Goal: Transaction & Acquisition: Book appointment/travel/reservation

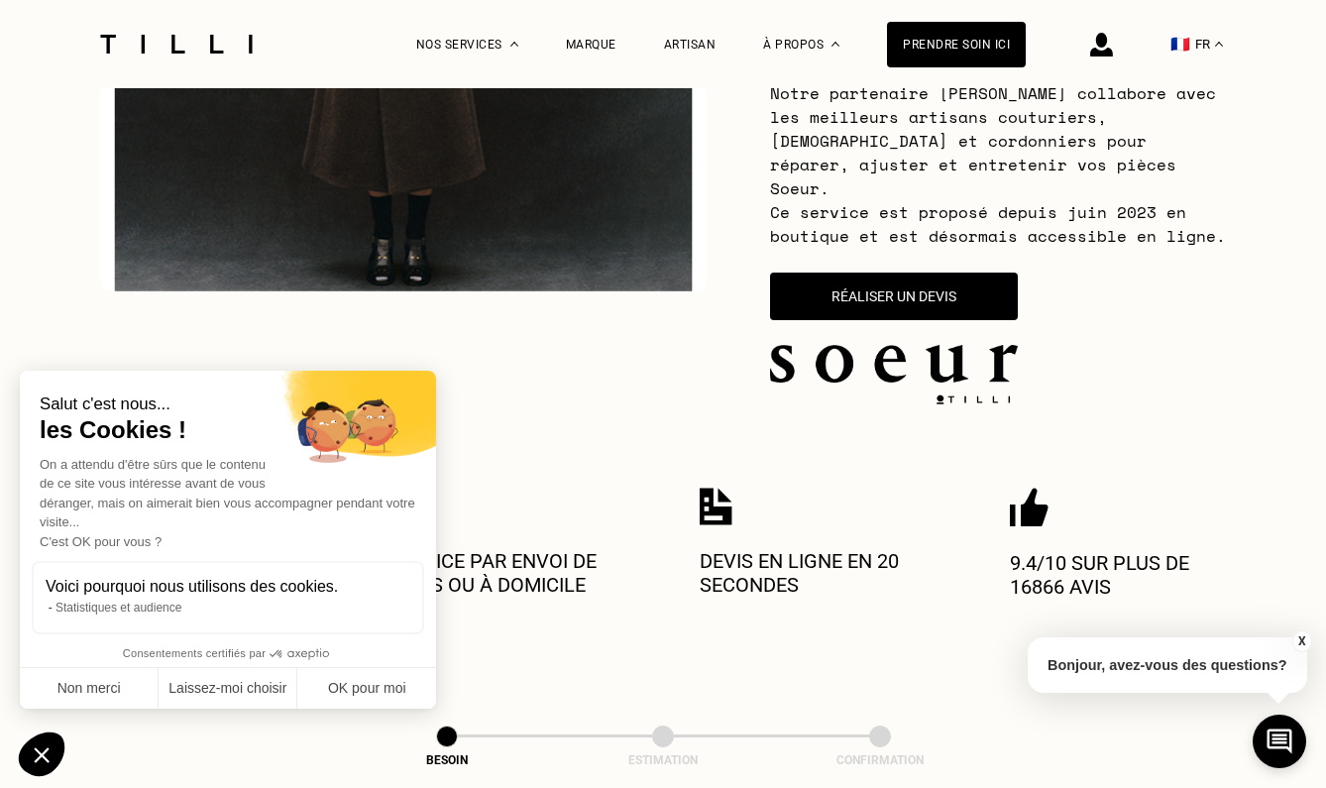
scroll to position [491, 0]
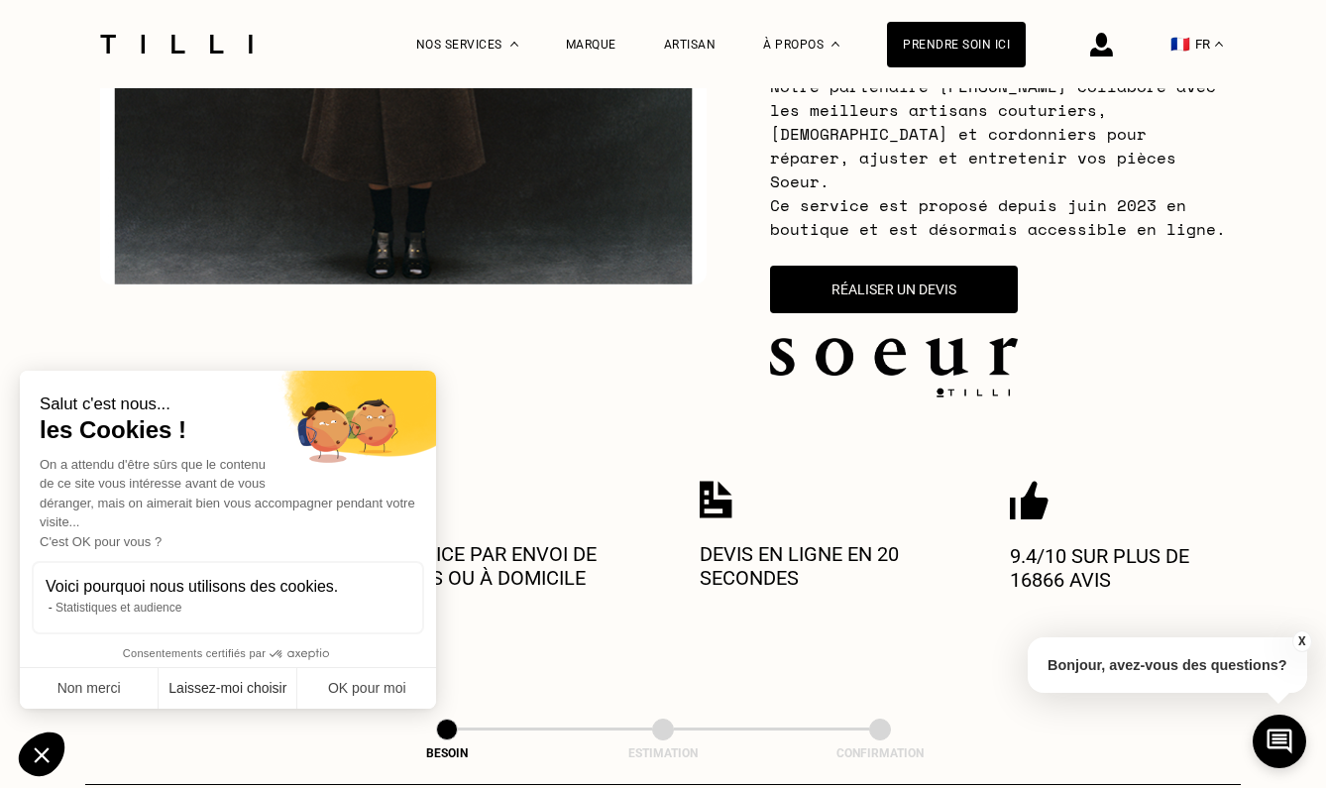
click at [138, 685] on button "Non merci" at bounding box center [89, 689] width 139 height 42
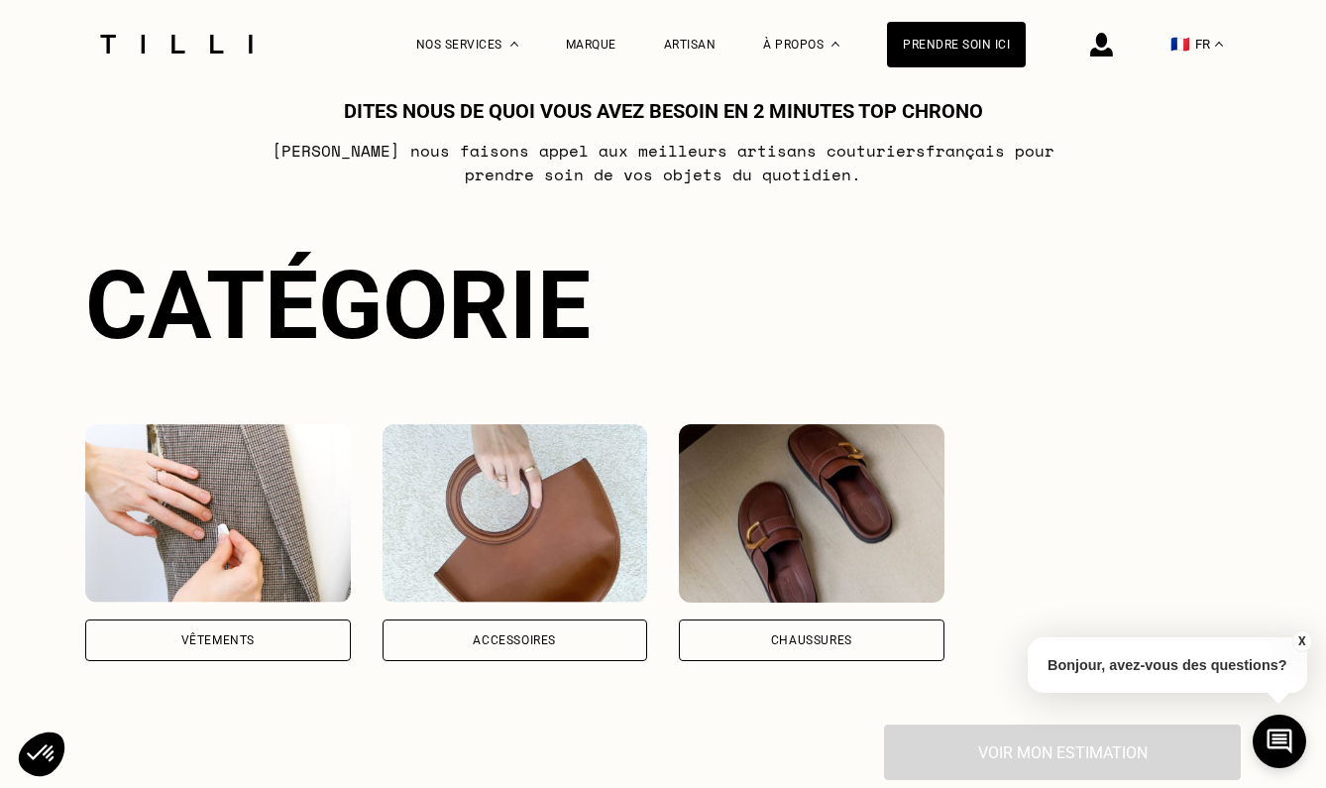
scroll to position [1243, 0]
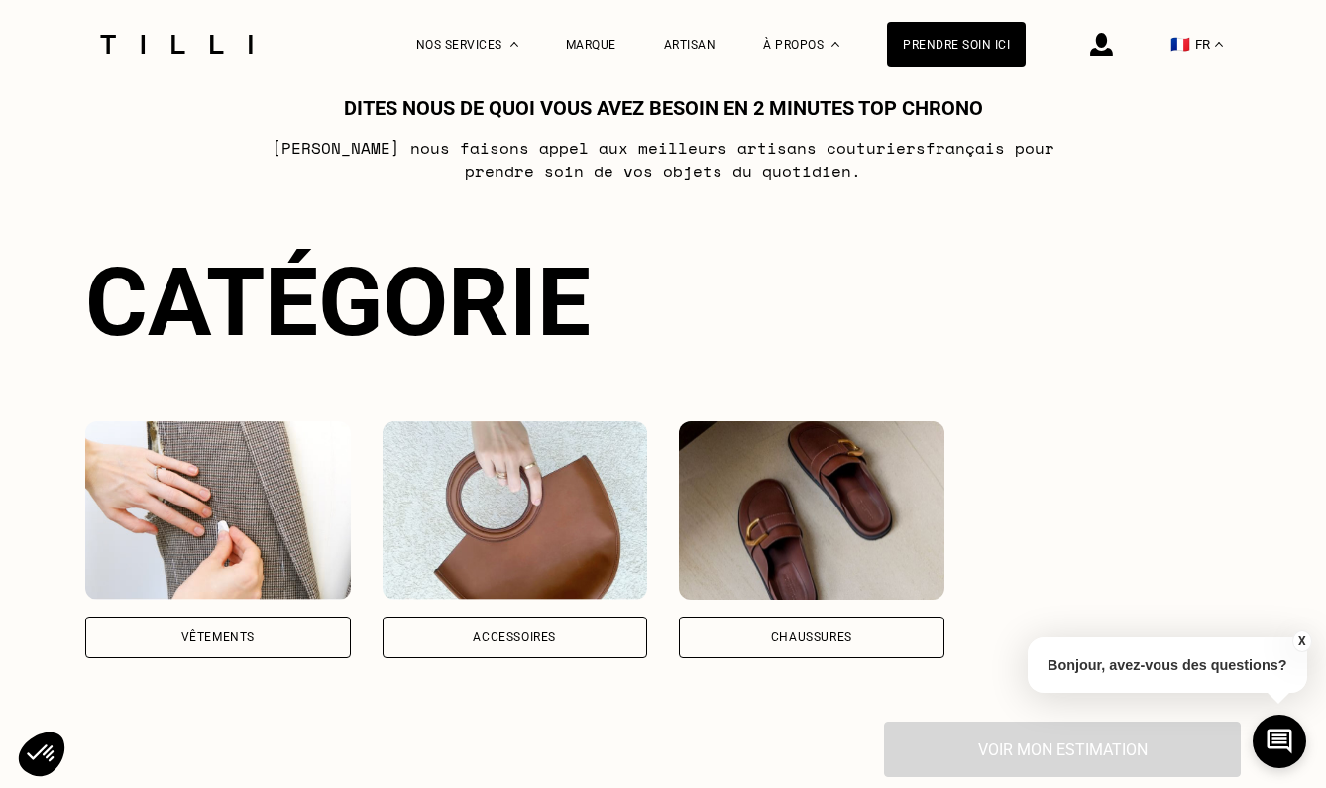
click at [211, 631] on div "Vêtements" at bounding box center [217, 637] width 73 height 12
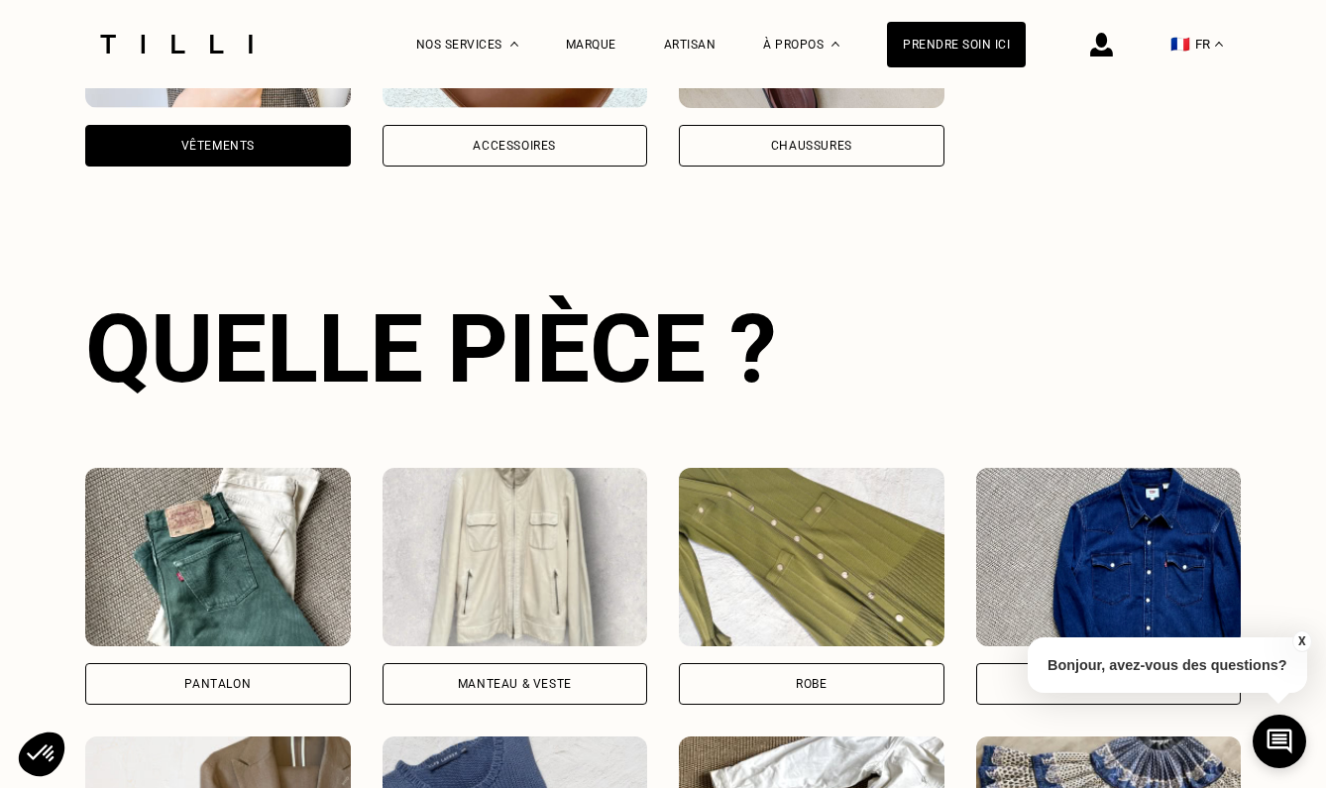
scroll to position [1818, 0]
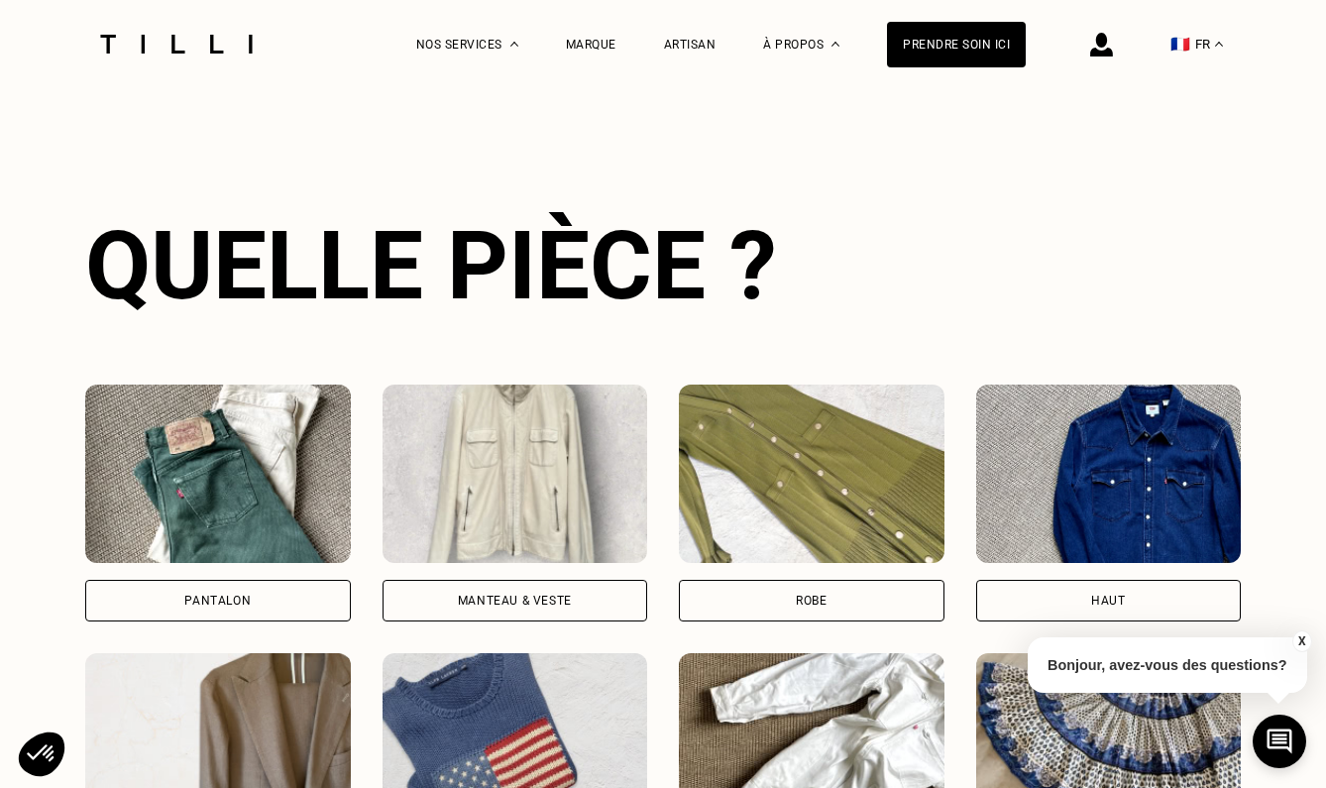
click at [247, 580] on div "Pantalon" at bounding box center [218, 601] width 266 height 42
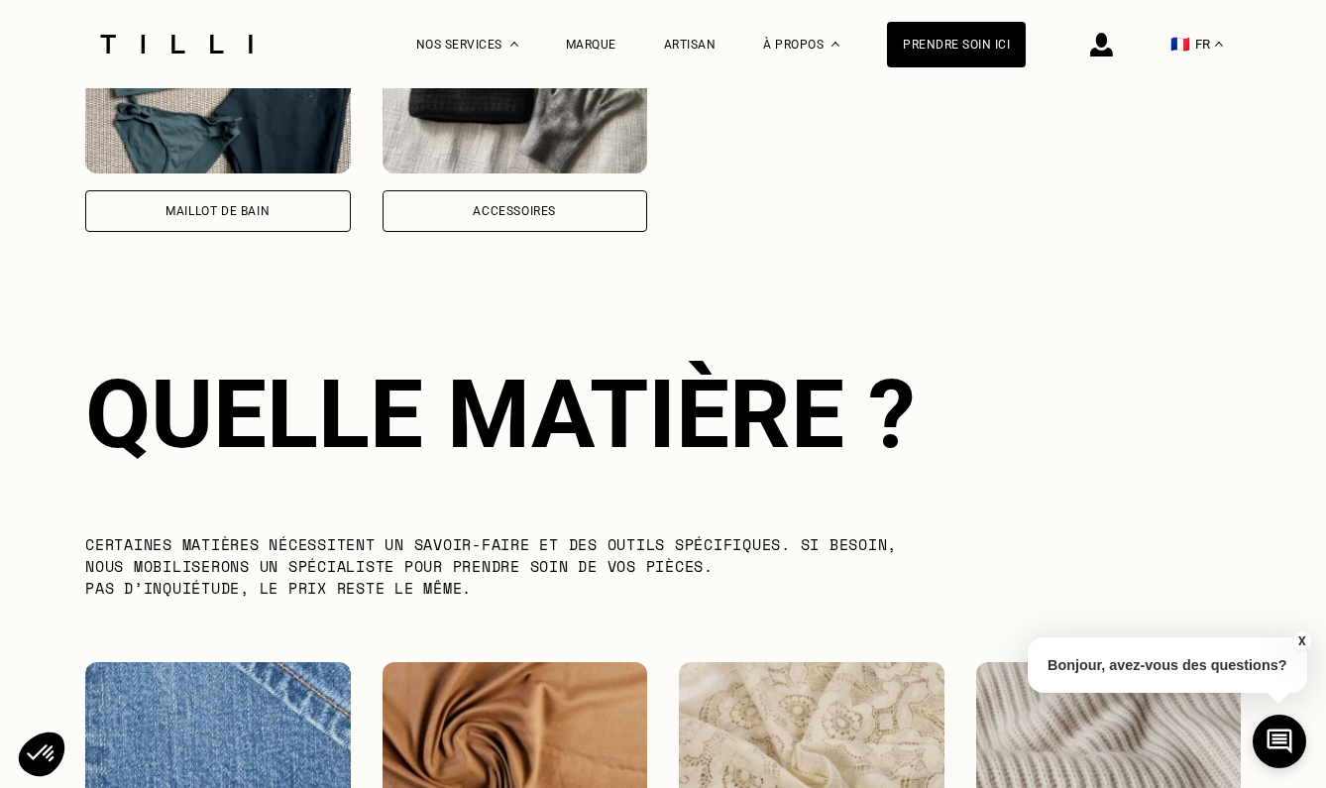
scroll to position [2893, 0]
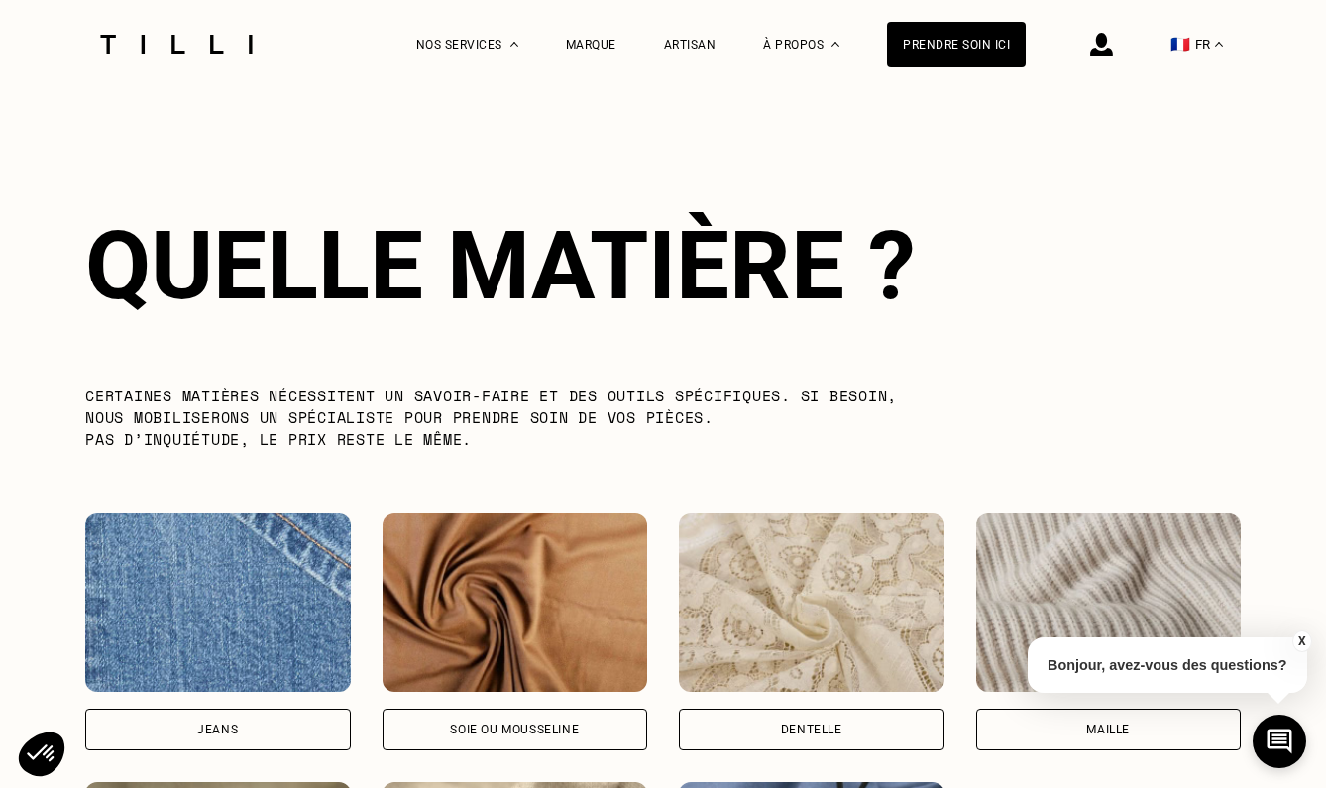
click at [208, 660] on img at bounding box center [218, 602] width 266 height 178
select select "FR"
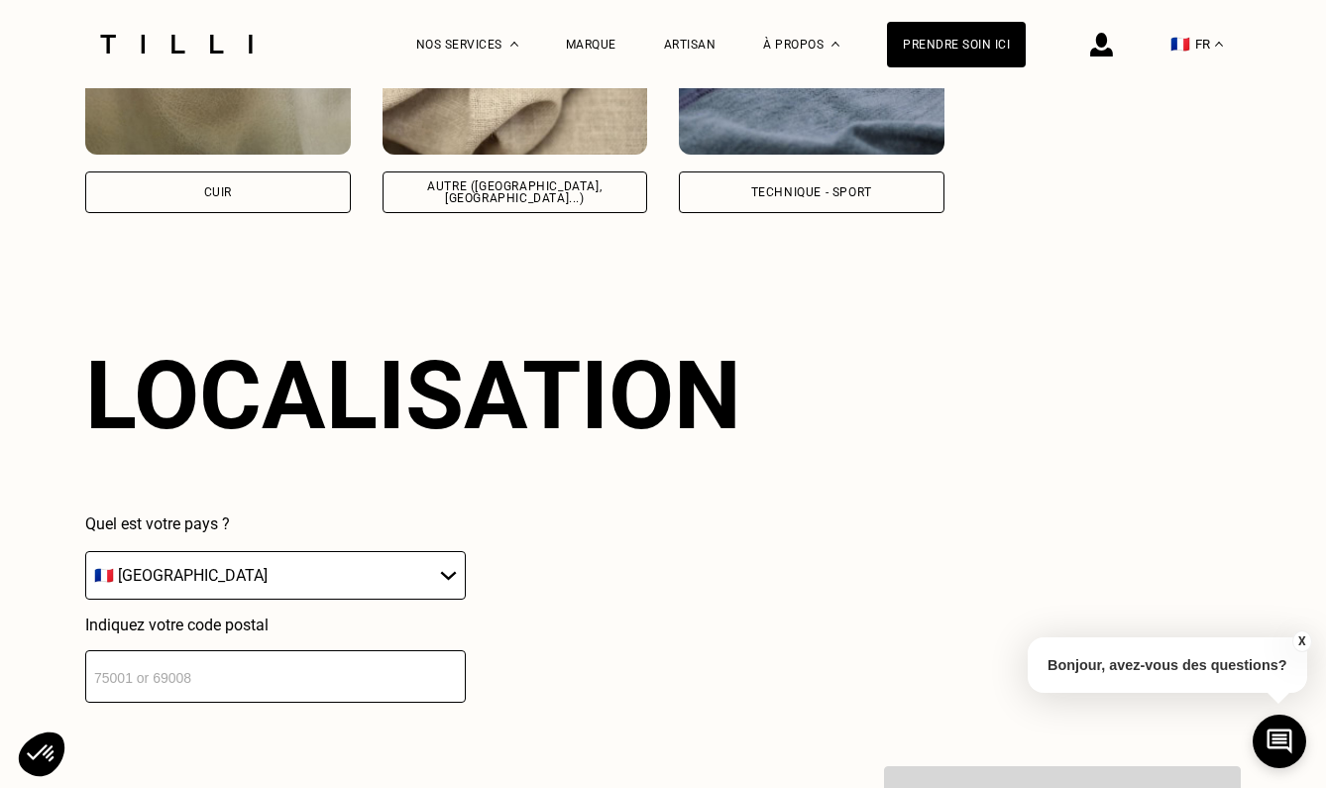
scroll to position [3828, 0]
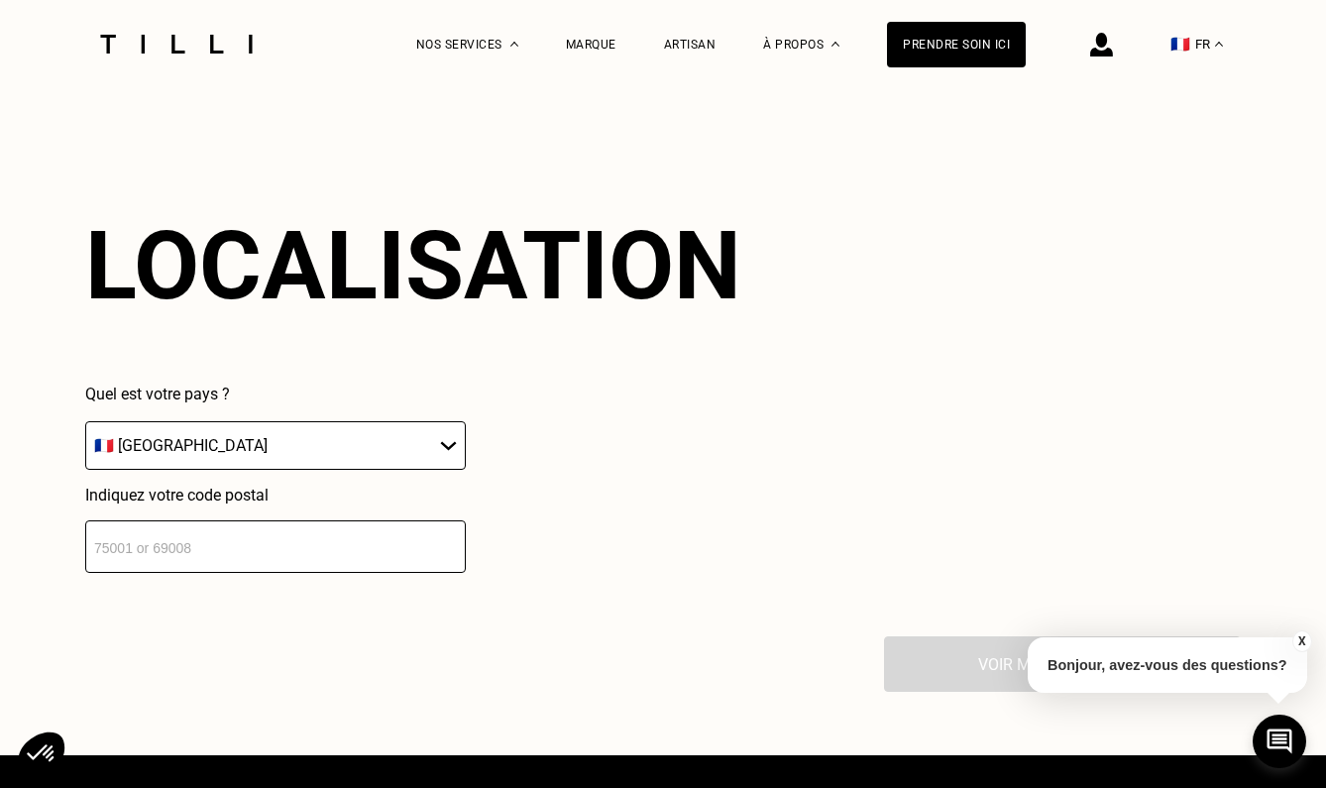
click at [244, 536] on input "number" at bounding box center [275, 546] width 380 height 53
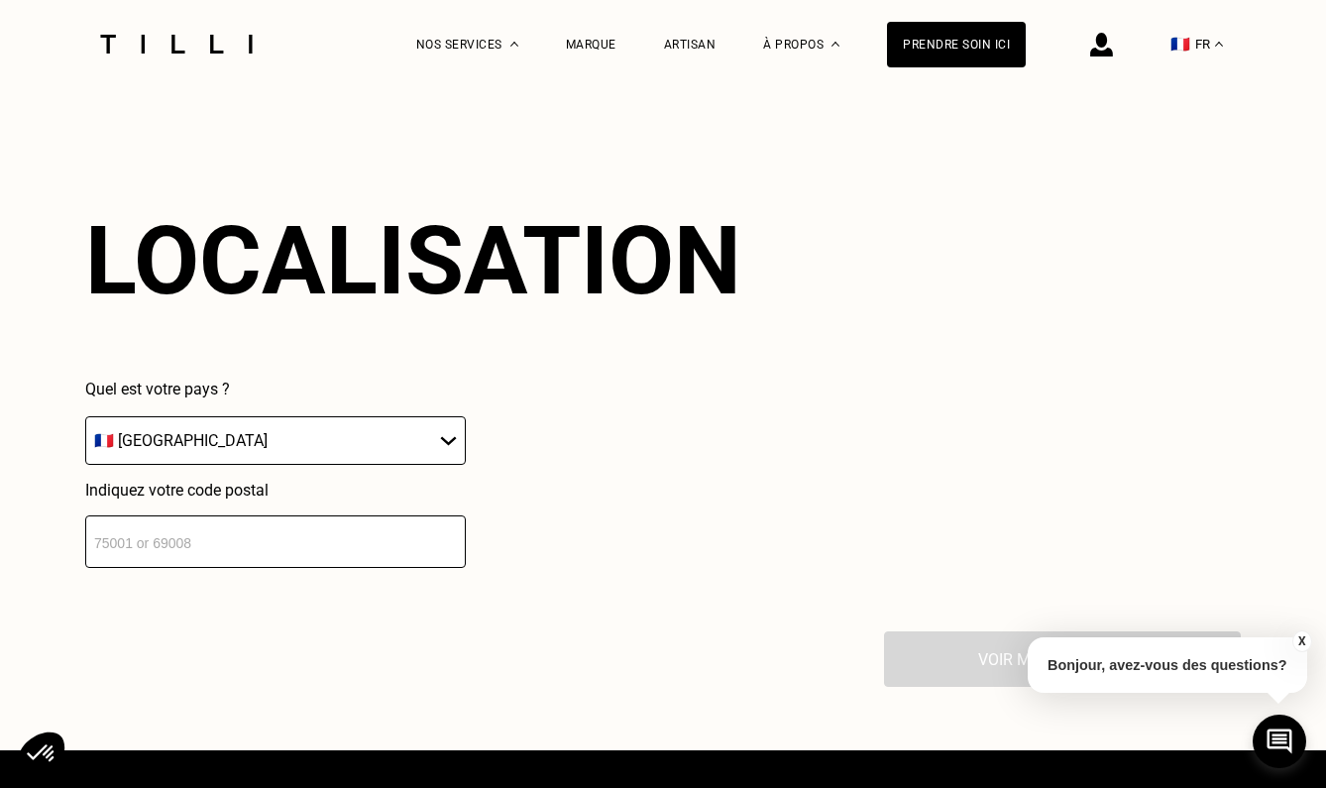
scroll to position [3834, 1]
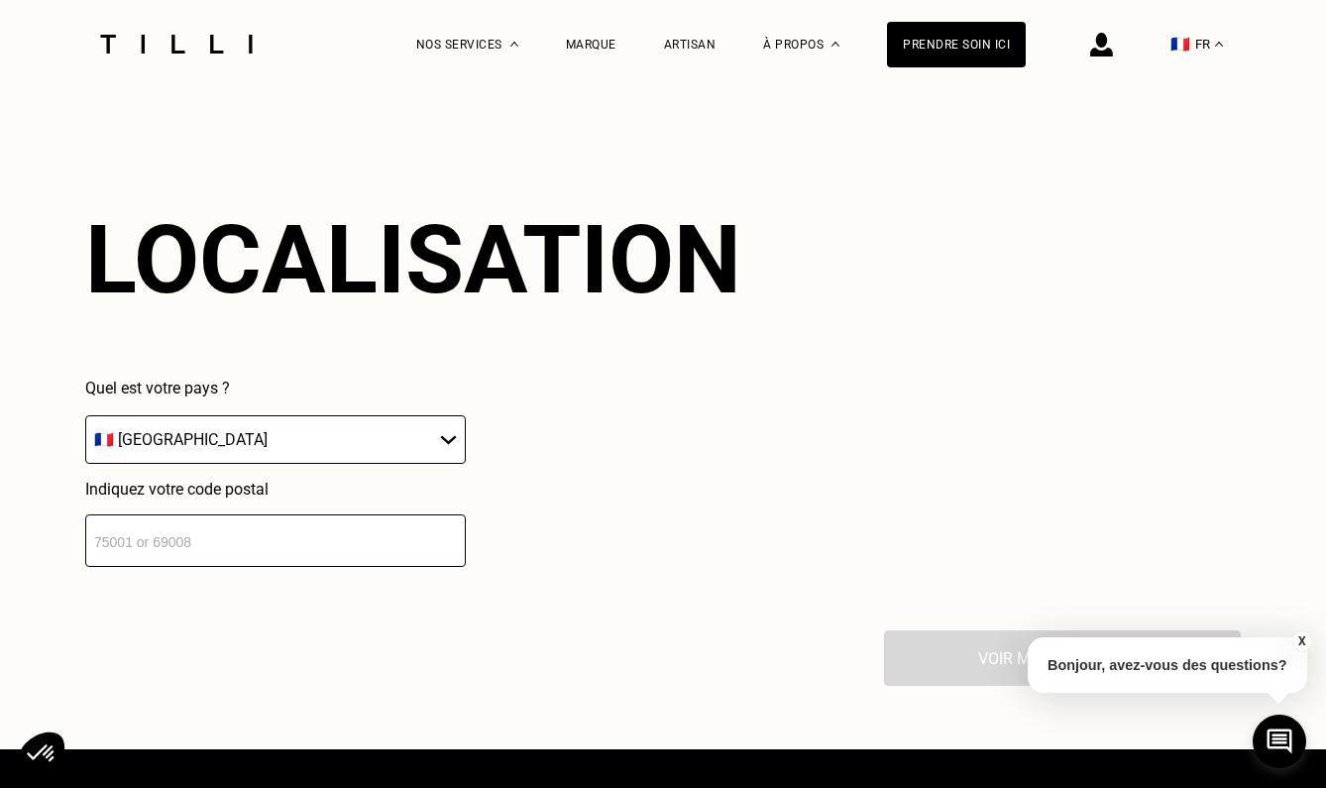
click at [201, 528] on input "number" at bounding box center [275, 540] width 380 height 53
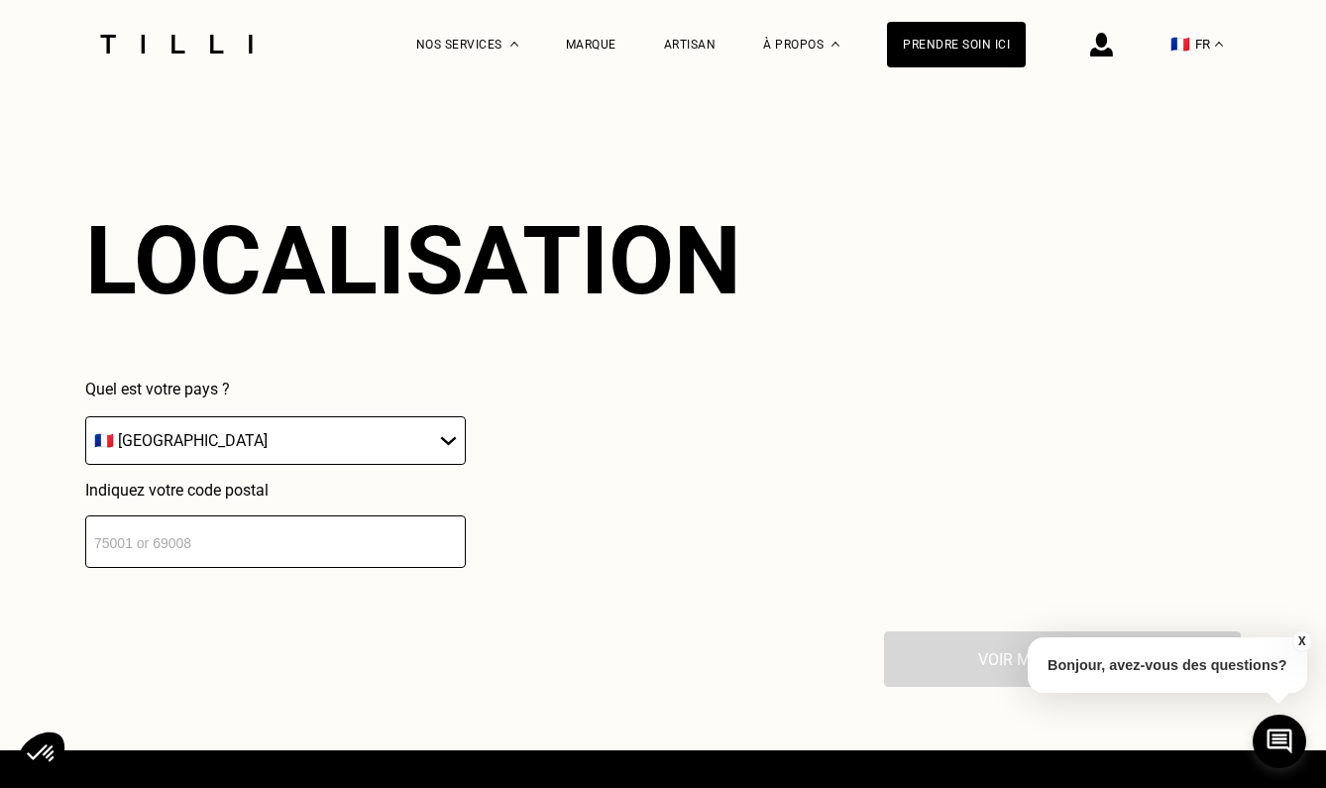
click at [200, 529] on input "number" at bounding box center [275, 541] width 380 height 53
type input "75013"
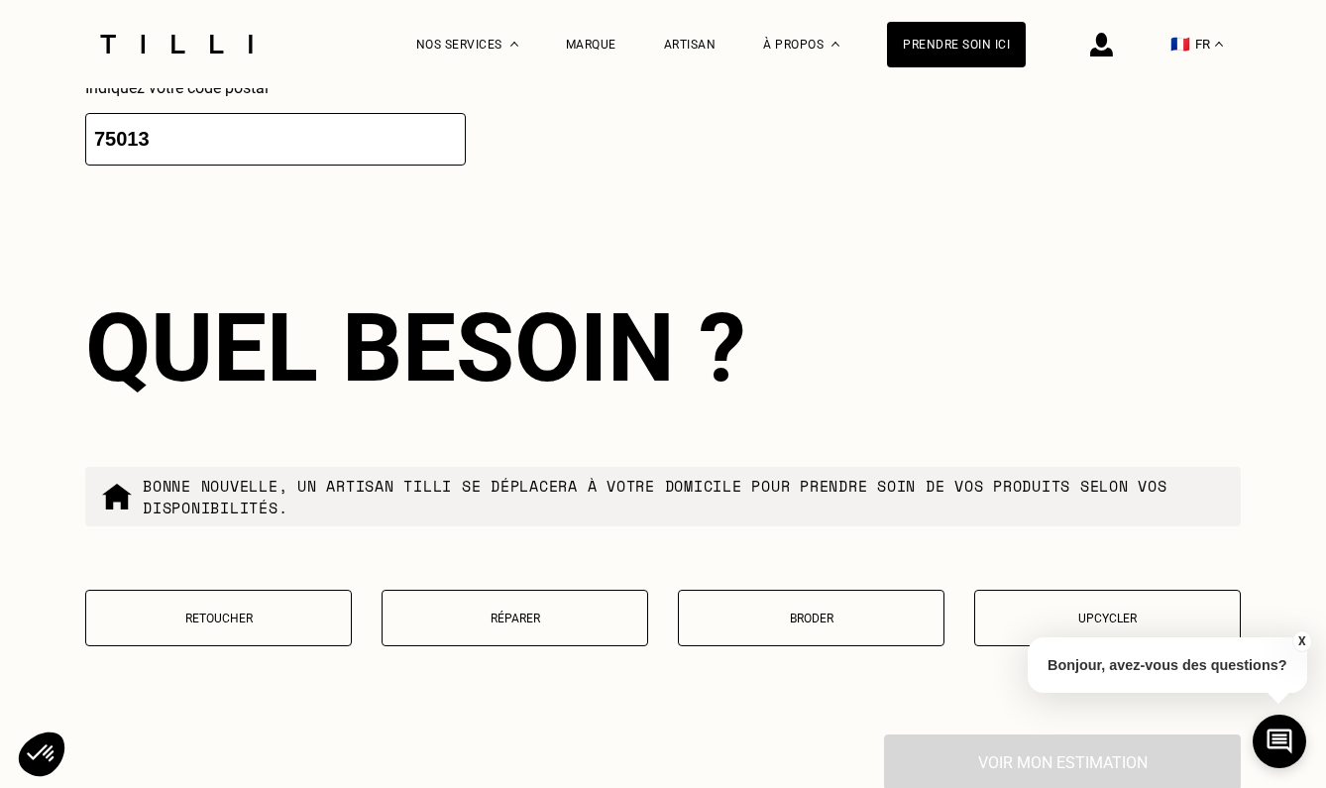
scroll to position [4325, 0]
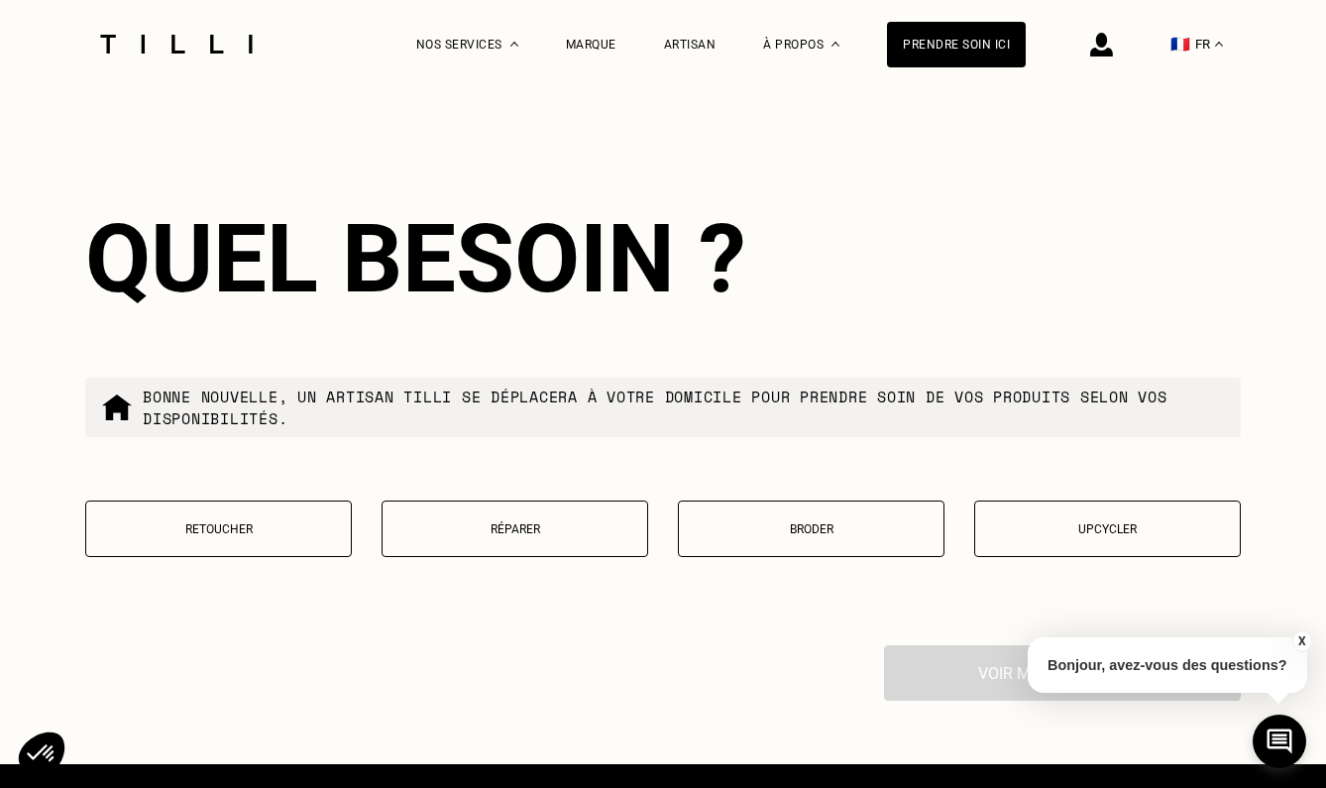
click at [246, 522] on p "Retoucher" at bounding box center [218, 529] width 245 height 14
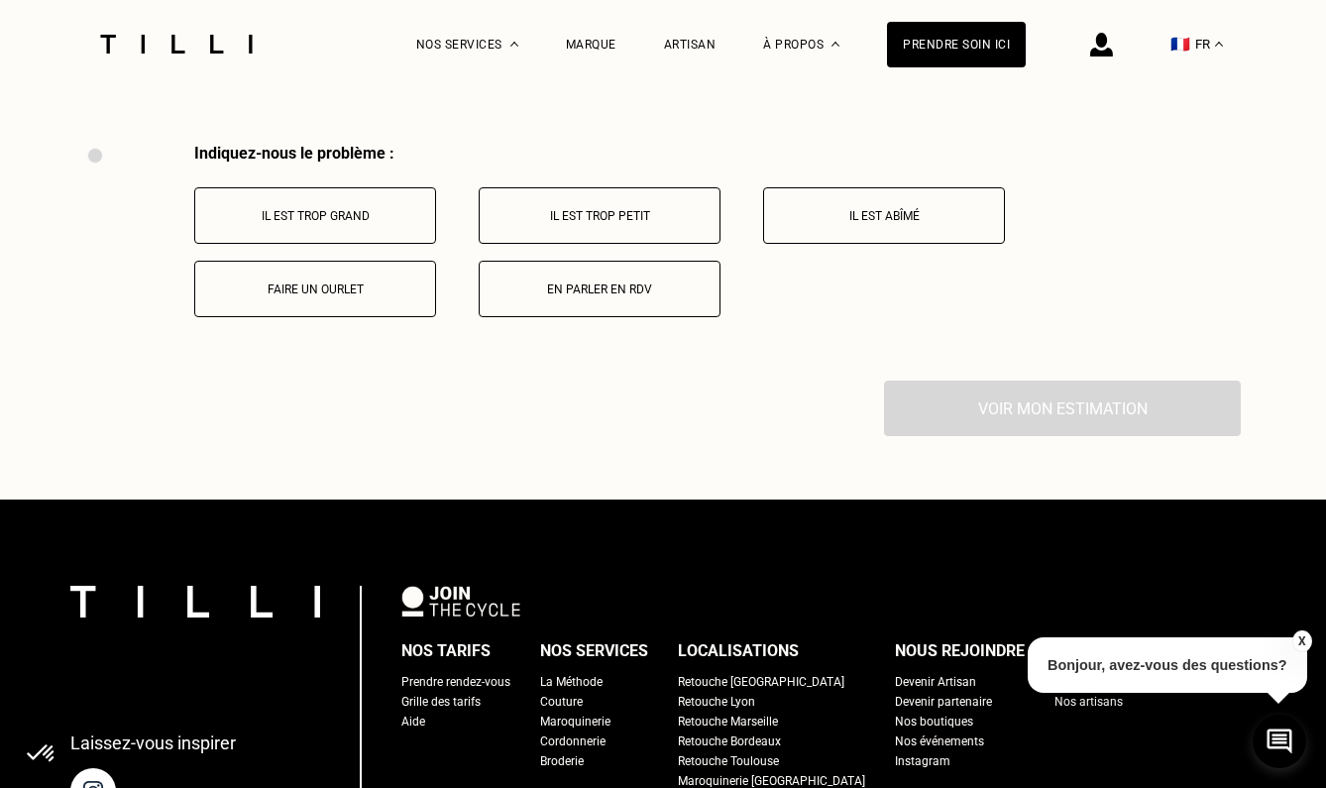
scroll to position [4830, 0]
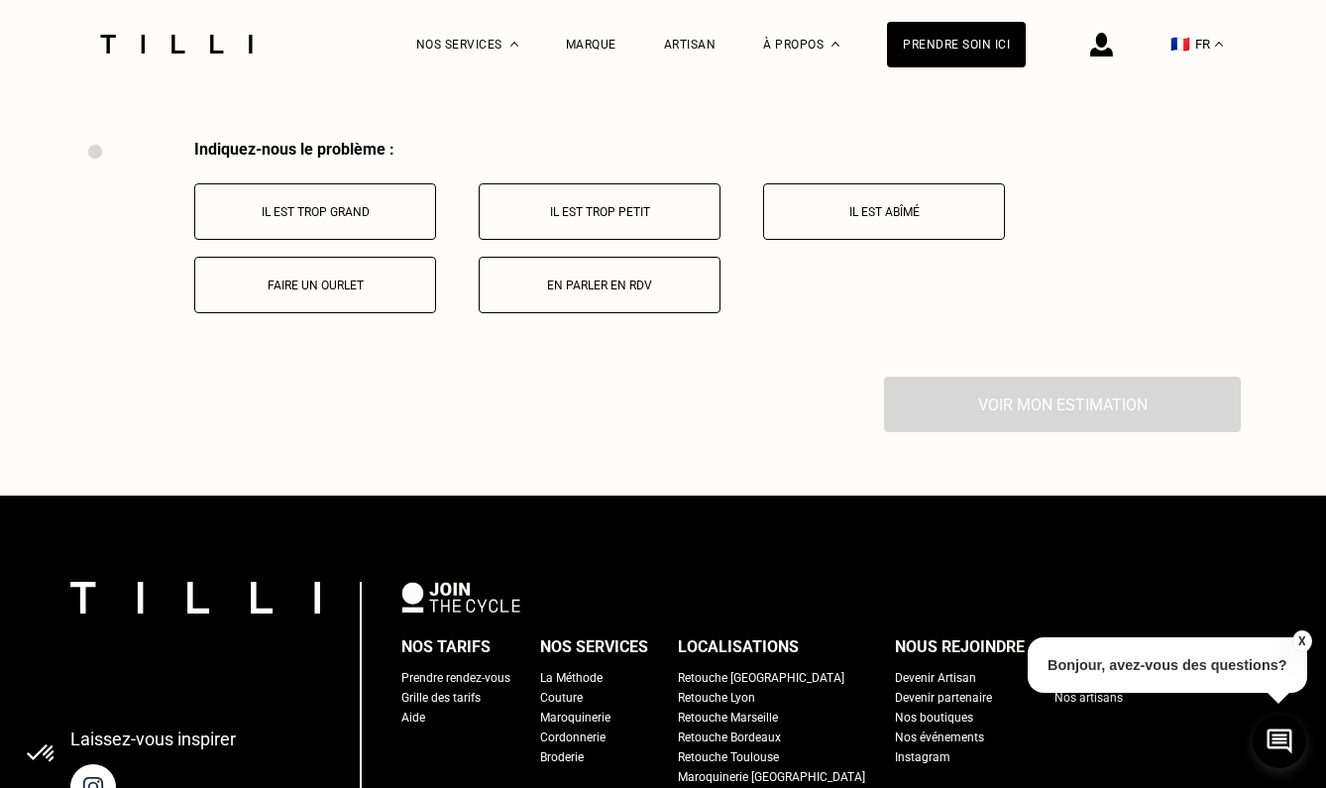
click at [356, 278] on p "Faire un ourlet" at bounding box center [315, 285] width 220 height 14
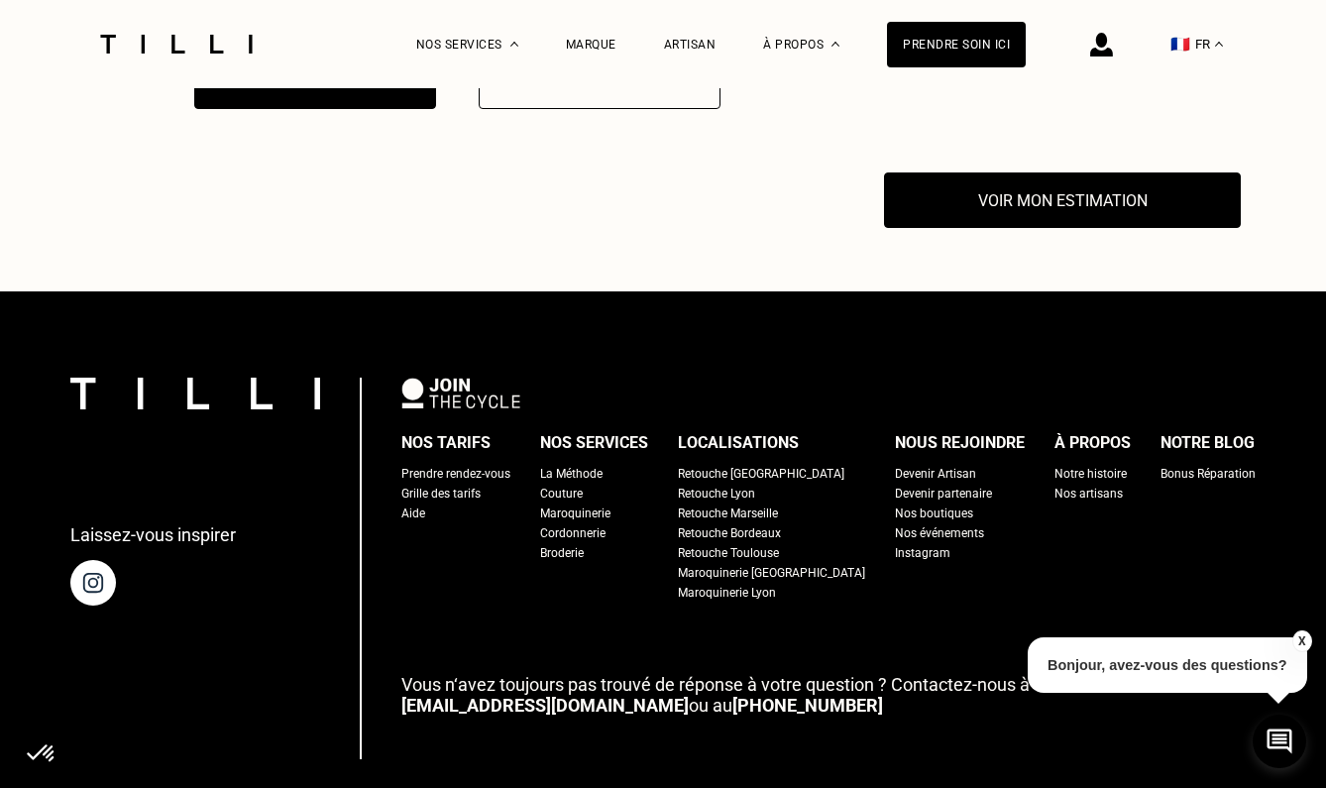
scroll to position [5067, 0]
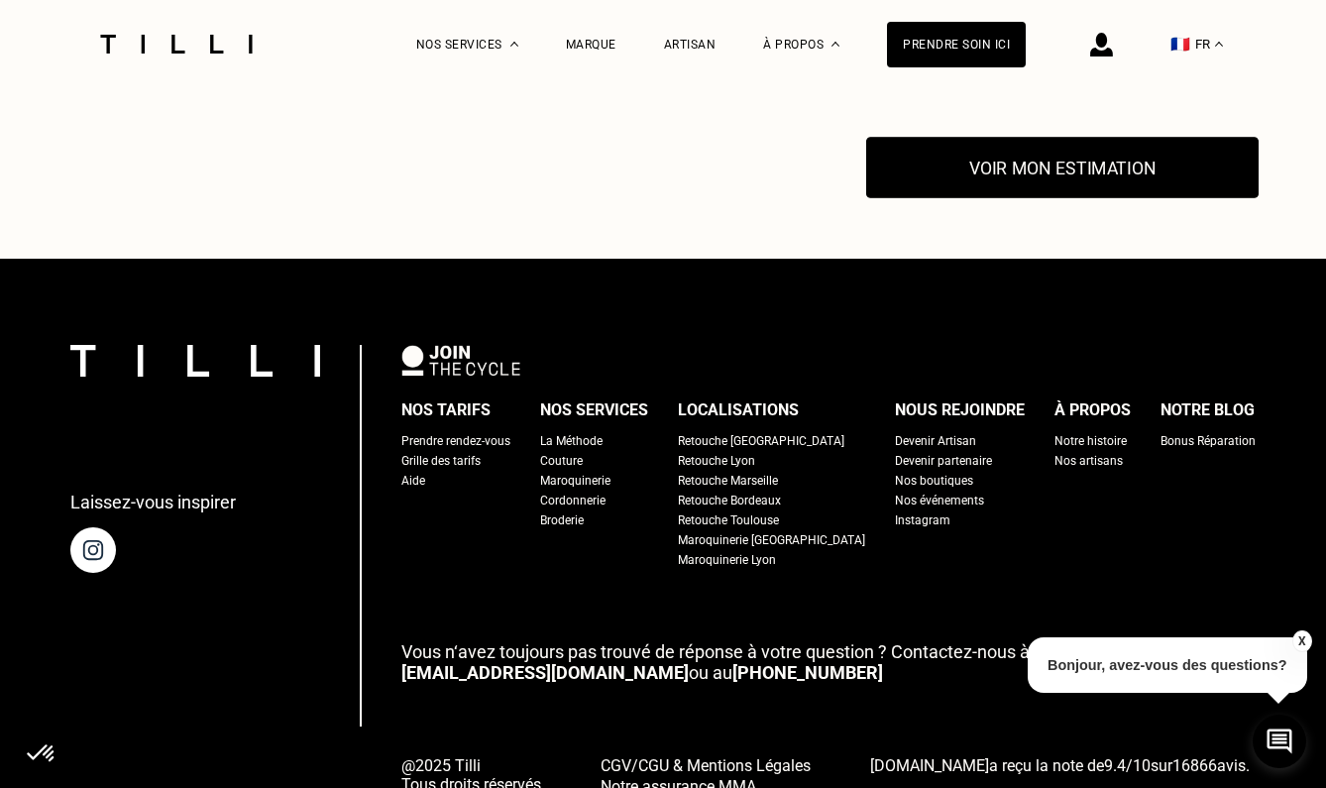
click at [1052, 148] on button "Voir mon estimation" at bounding box center [1062, 168] width 392 height 61
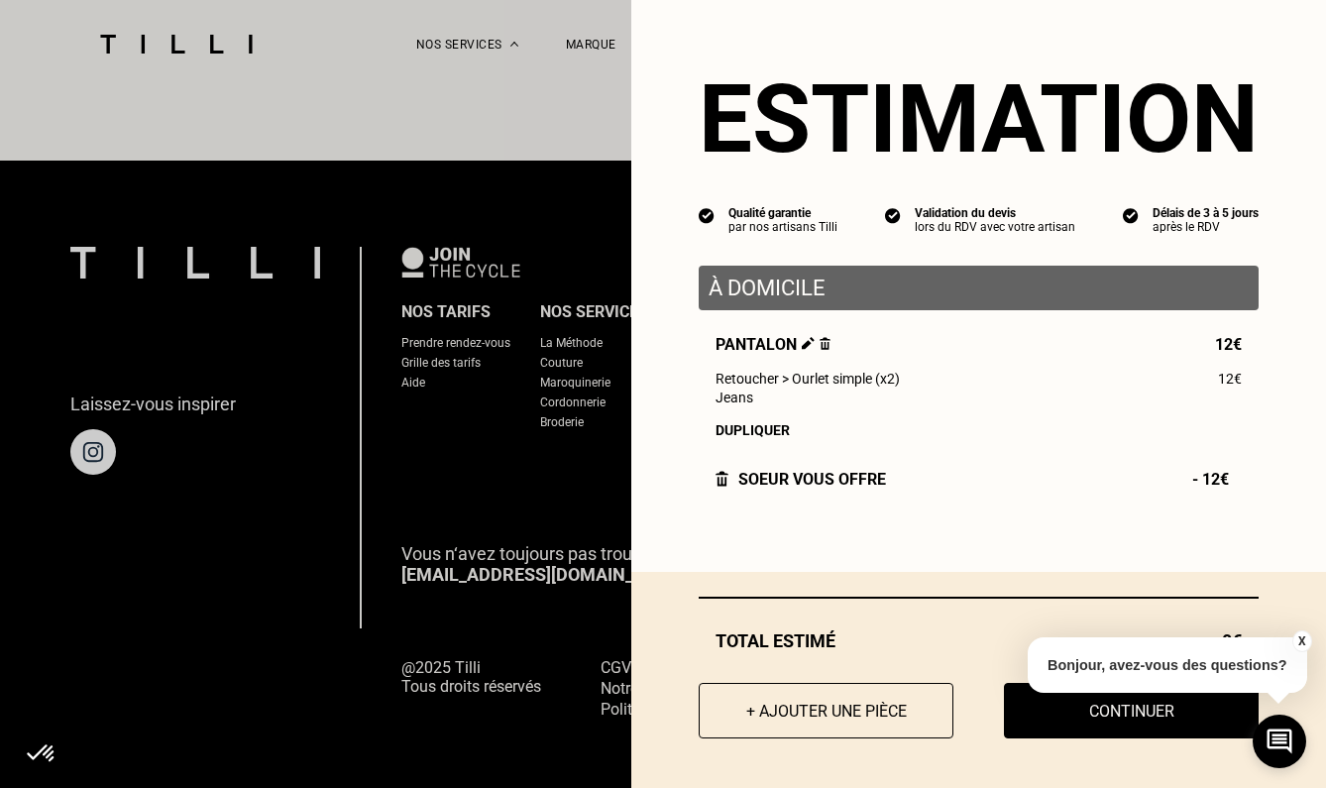
scroll to position [5164, 0]
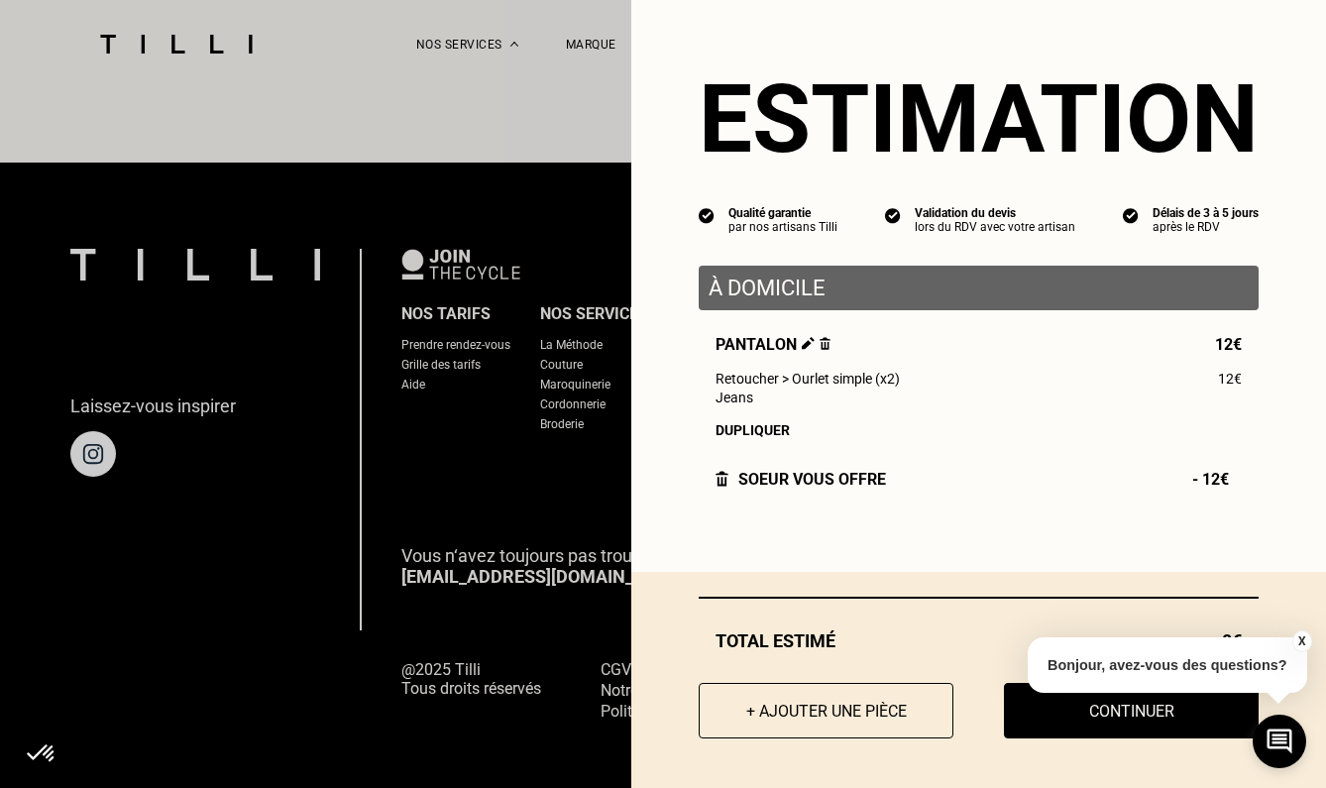
click at [1301, 642] on button "X" at bounding box center [1301, 641] width 20 height 22
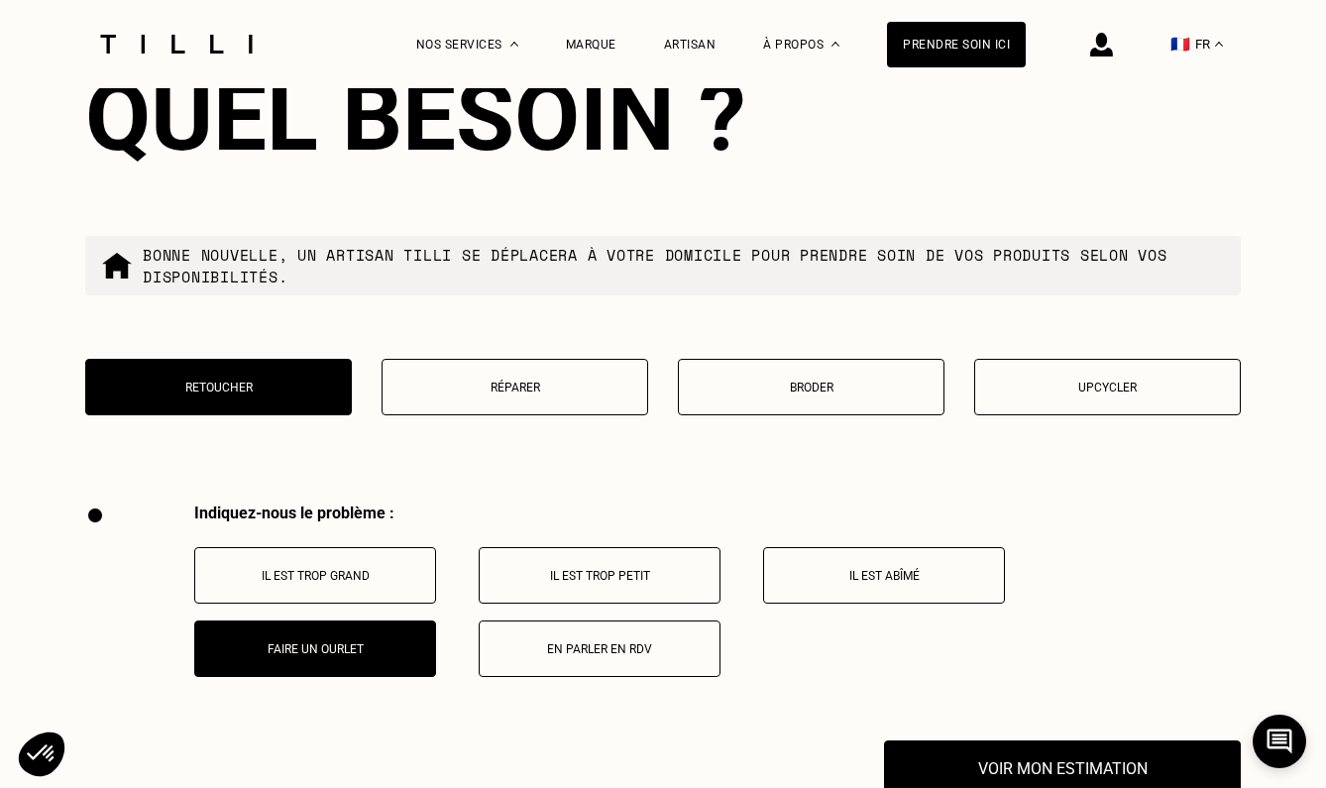
scroll to position [4466, 0]
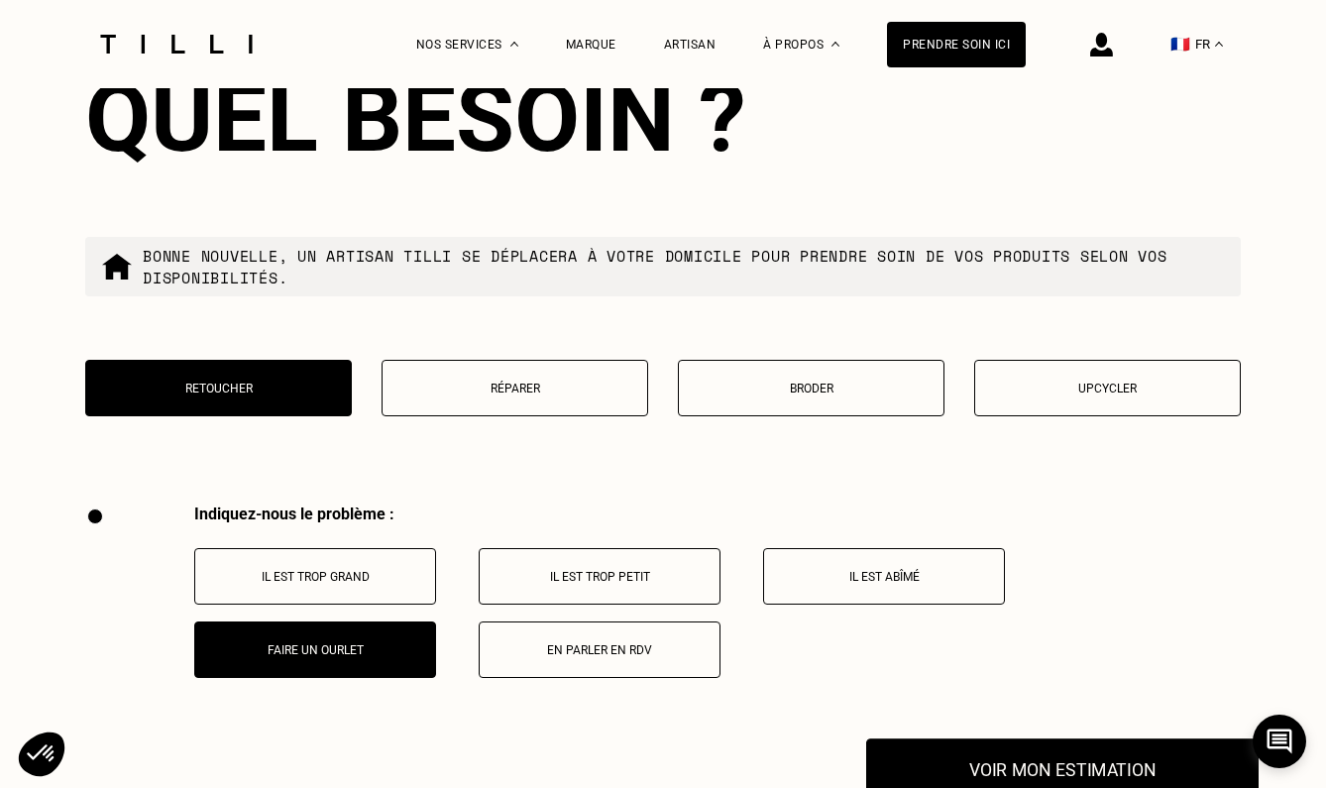
click at [1117, 768] on button "Voir mon estimation" at bounding box center [1062, 769] width 392 height 61
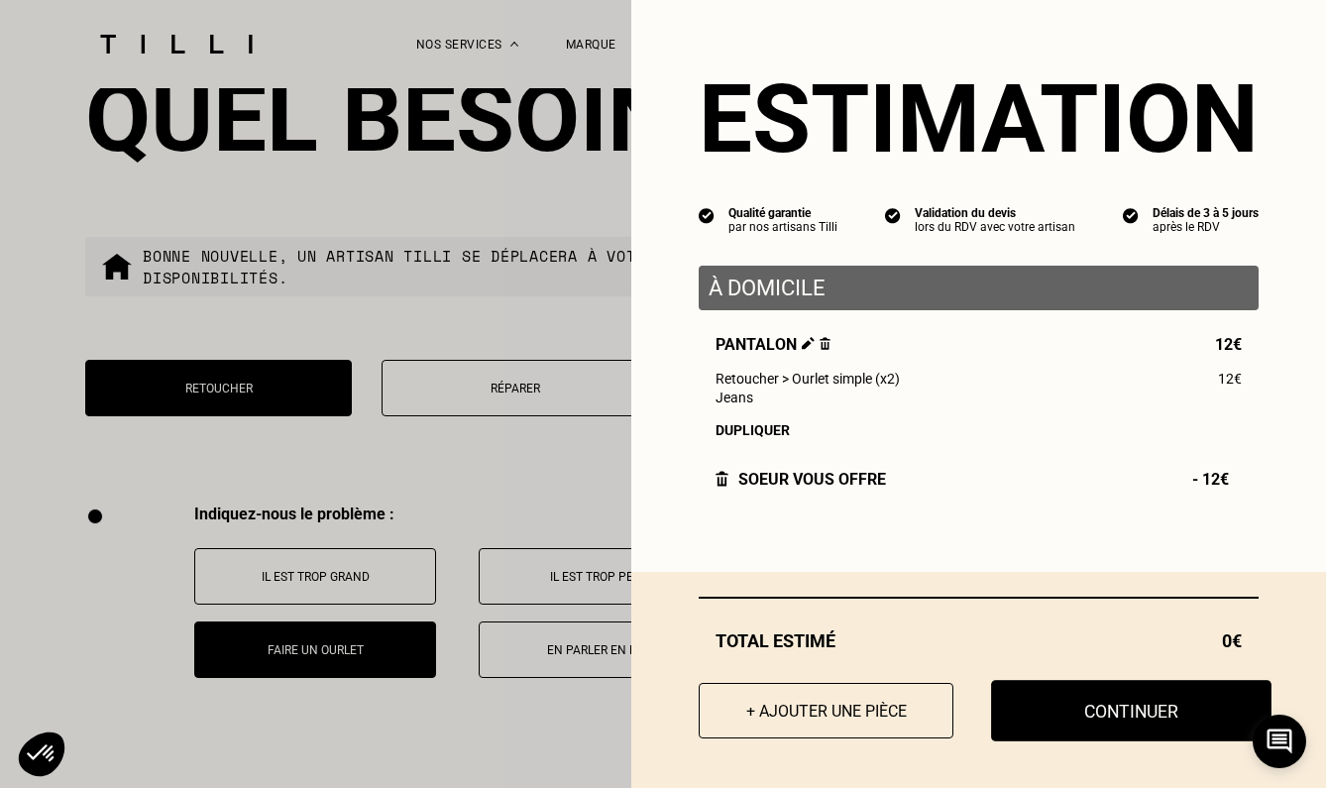
click at [1114, 701] on button "Continuer" at bounding box center [1131, 710] width 280 height 61
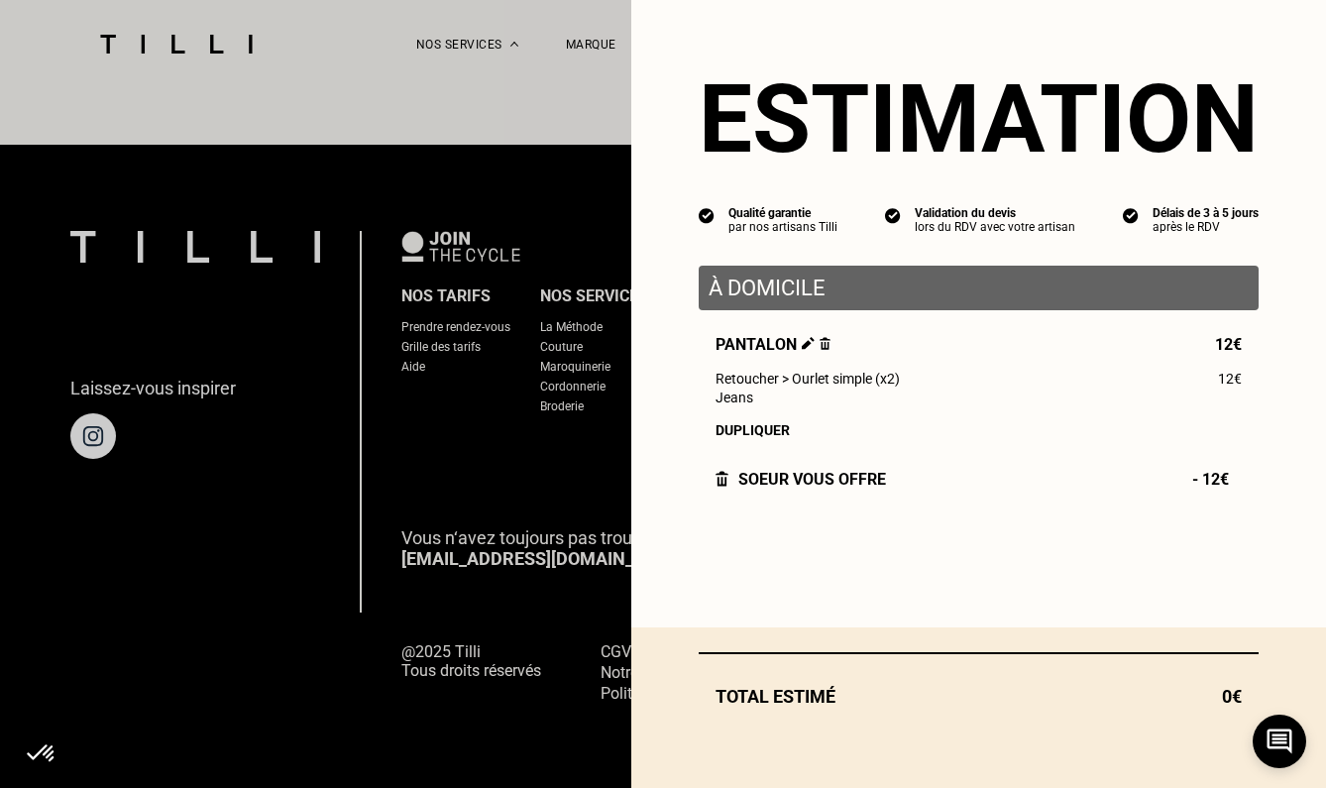
scroll to position [1915, 0]
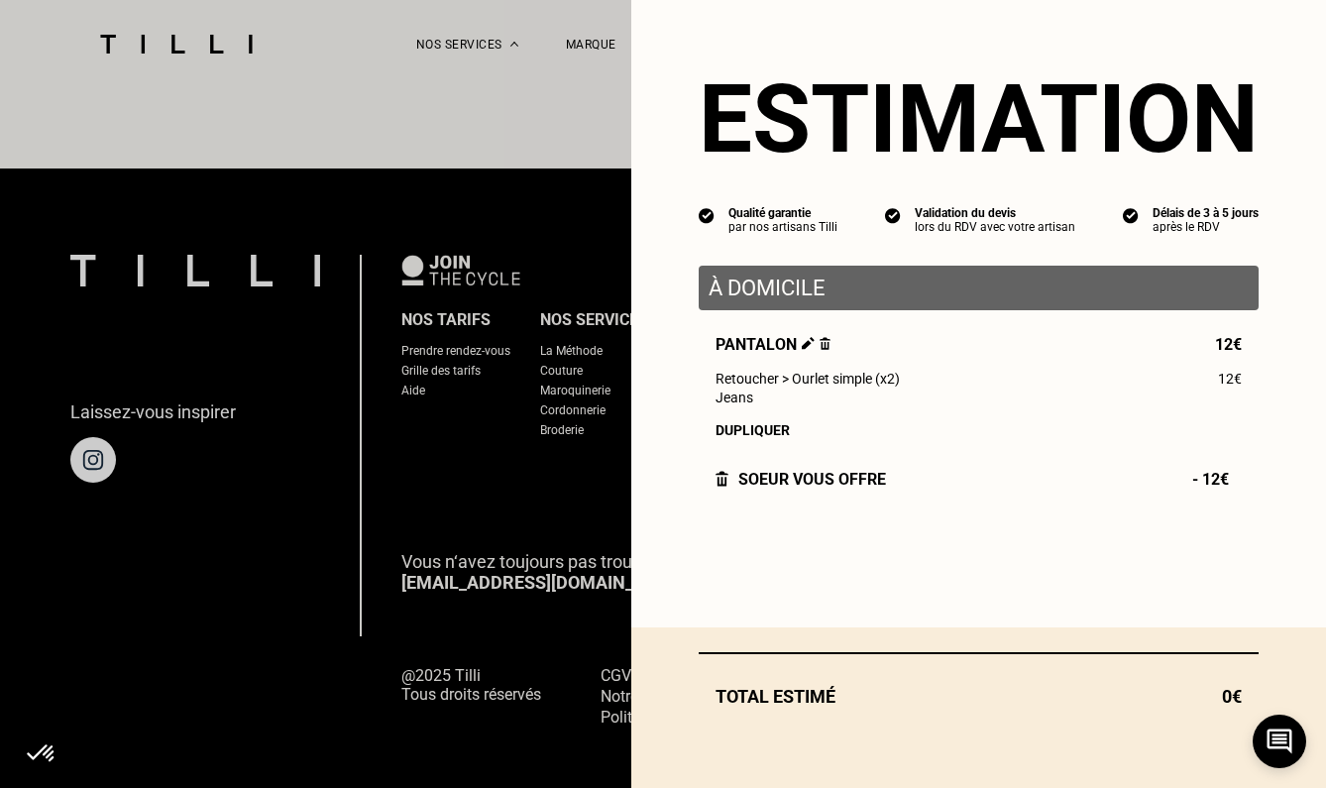
select select "FR"
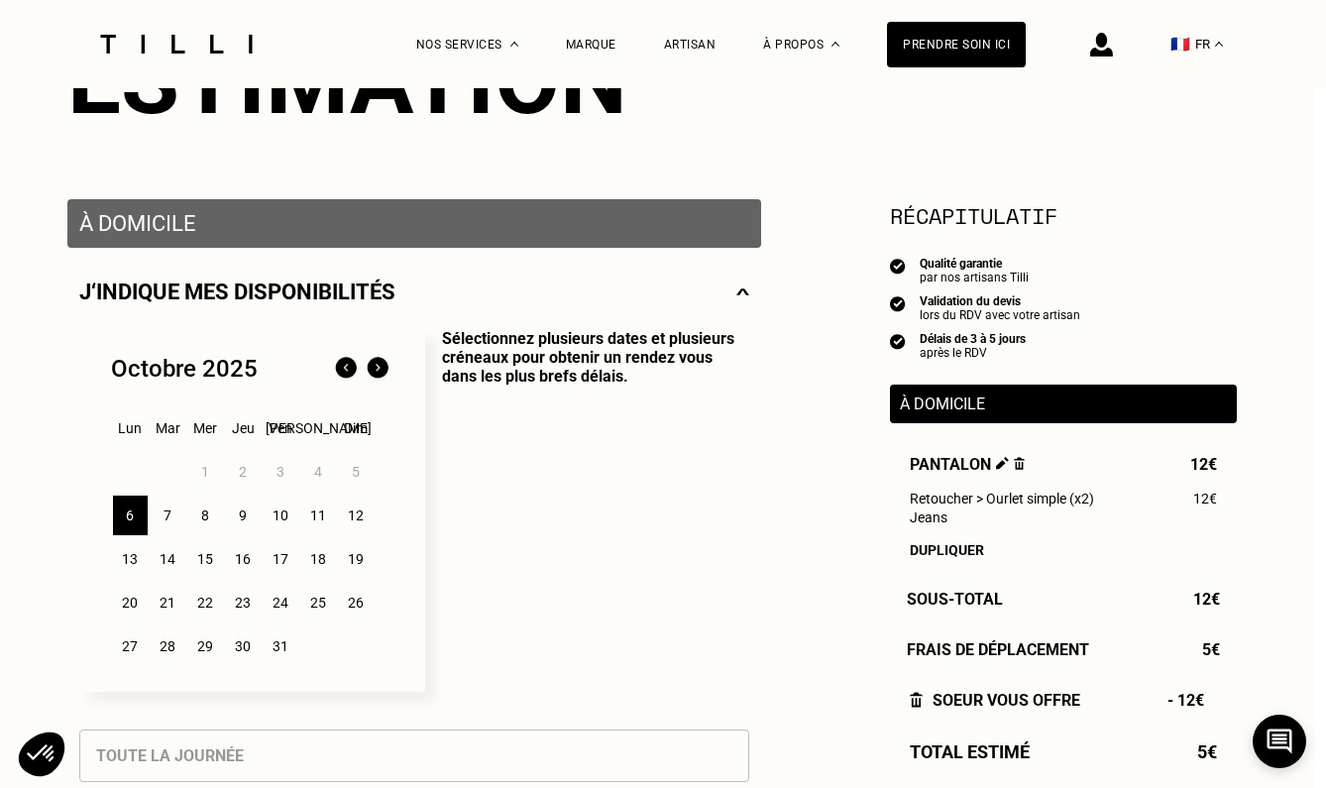
scroll to position [279, 11]
